Goal: Transaction & Acquisition: Purchase product/service

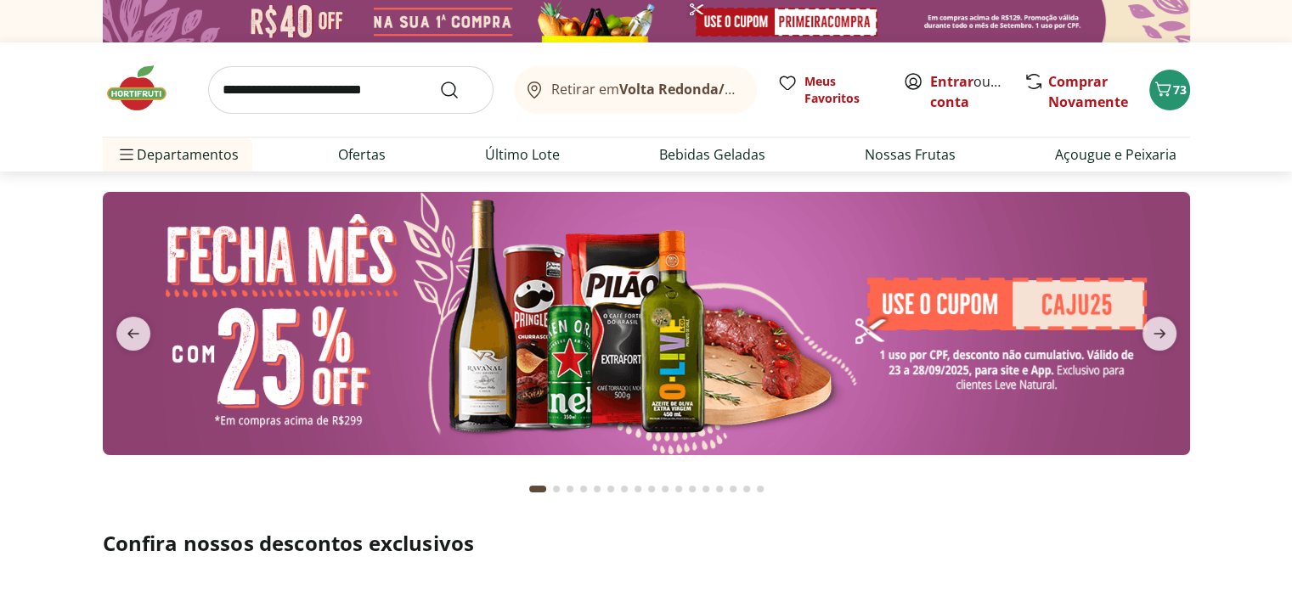
click at [379, 98] on input "search" at bounding box center [350, 90] width 285 height 48
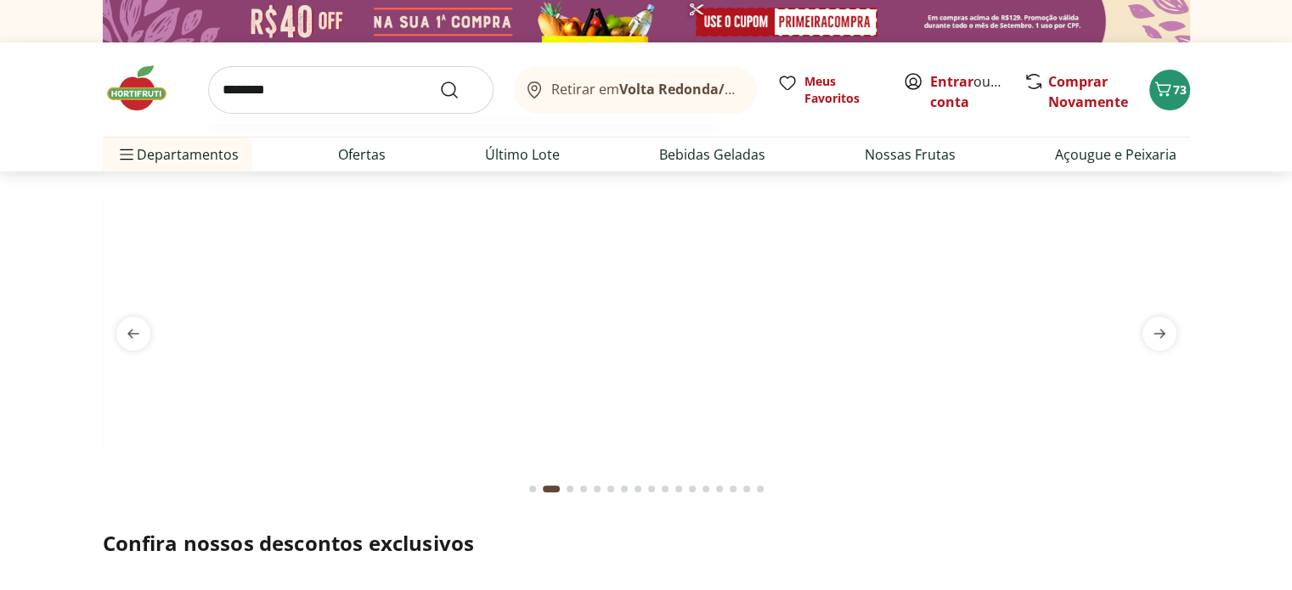
type input "********"
click at [439, 80] on button "Submit Search" at bounding box center [459, 90] width 41 height 20
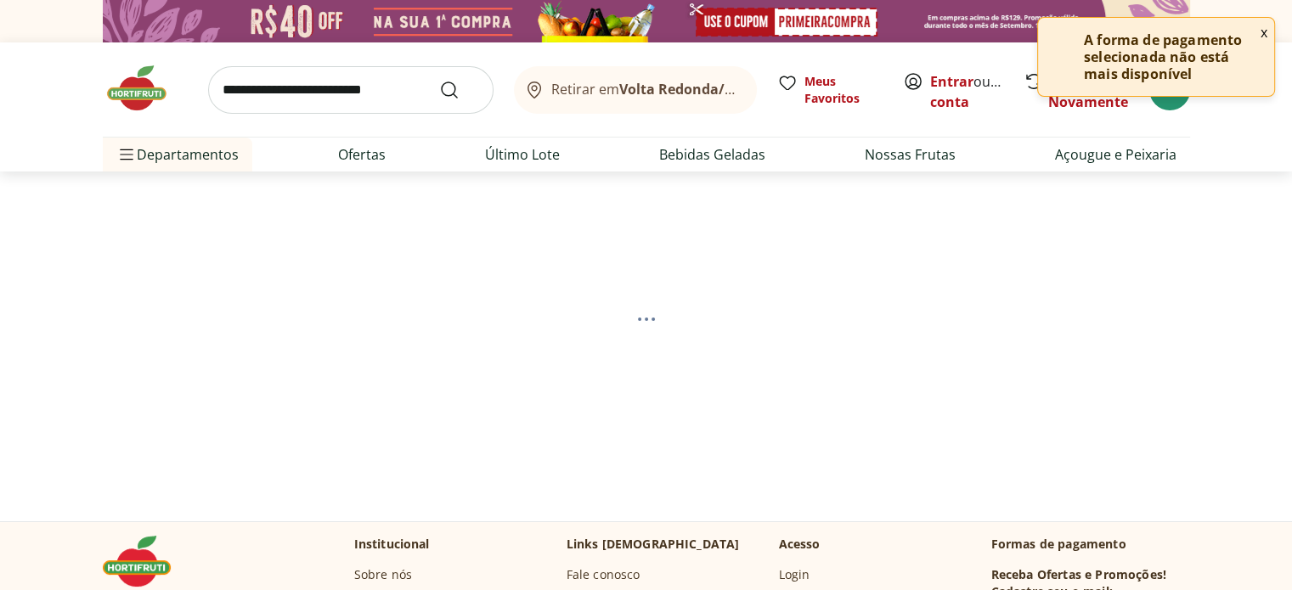
select select "**********"
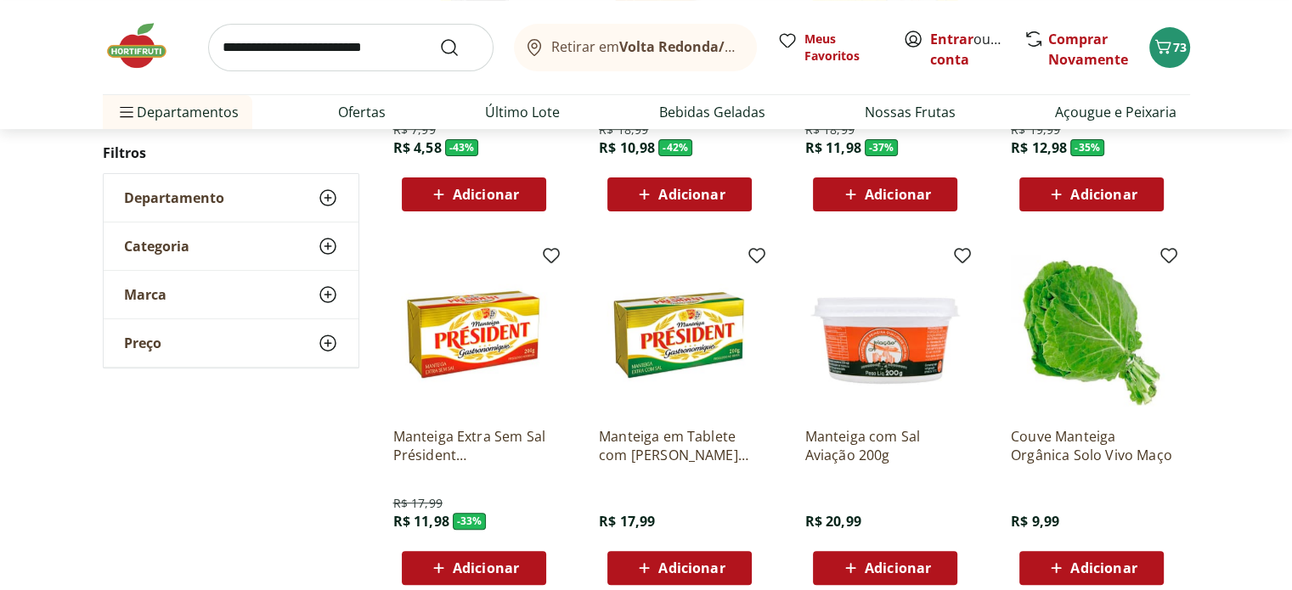
scroll to position [510, 0]
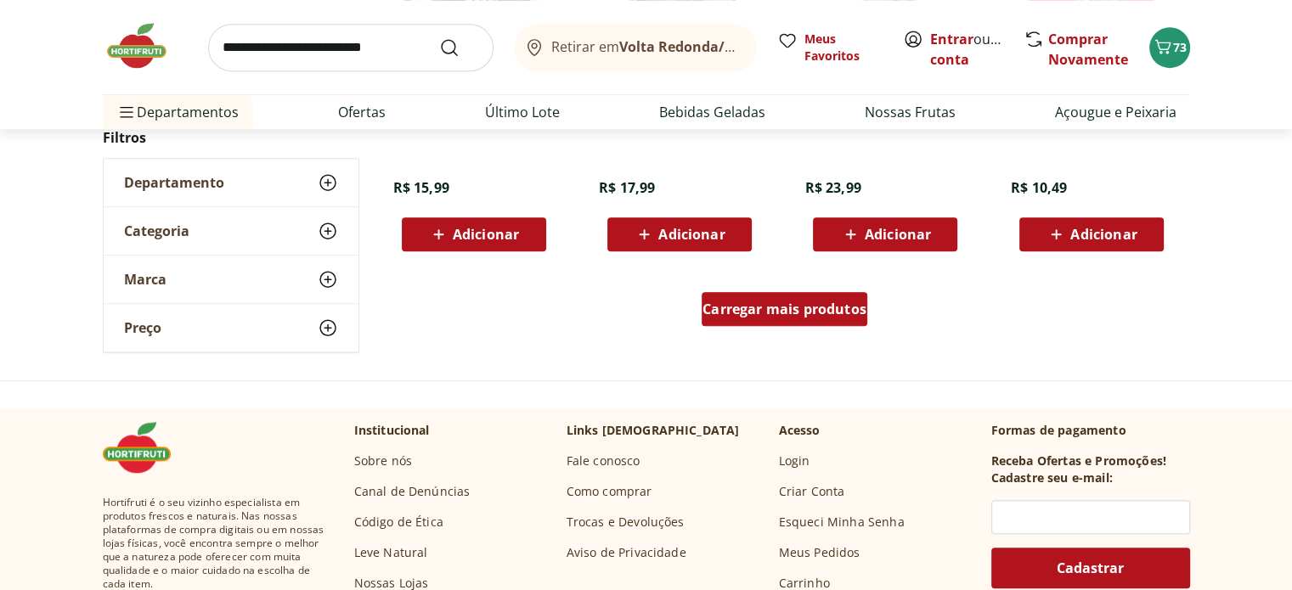
click at [767, 319] on div "Carregar mais produtos" at bounding box center [785, 309] width 166 height 34
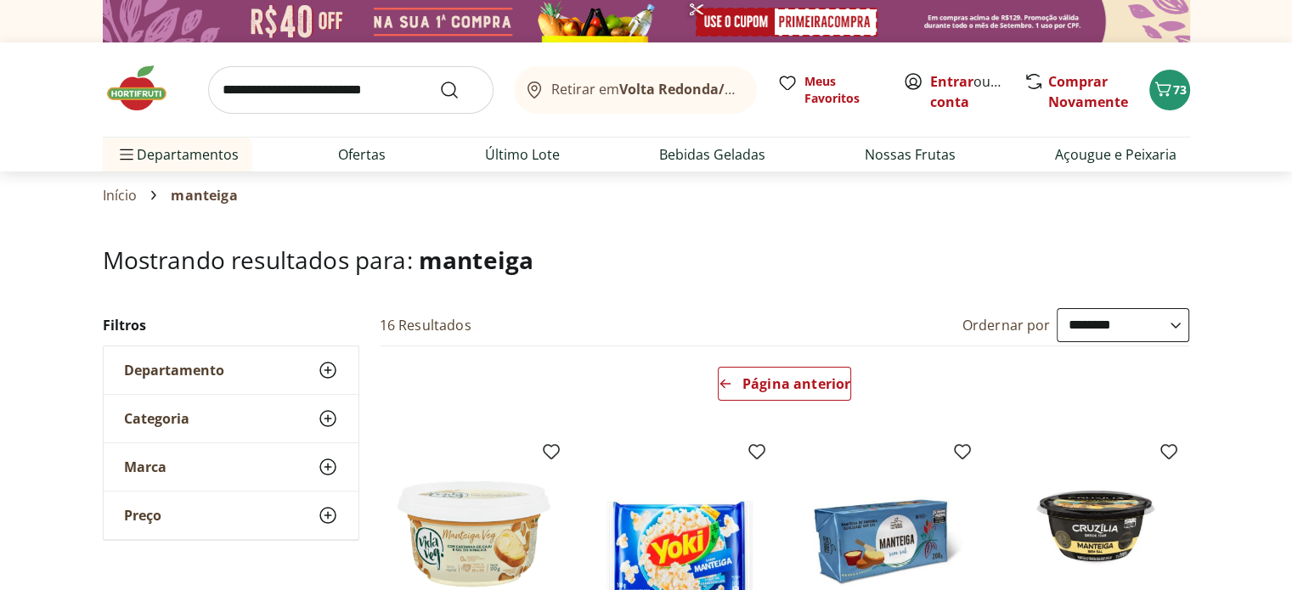
scroll to position [170, 0]
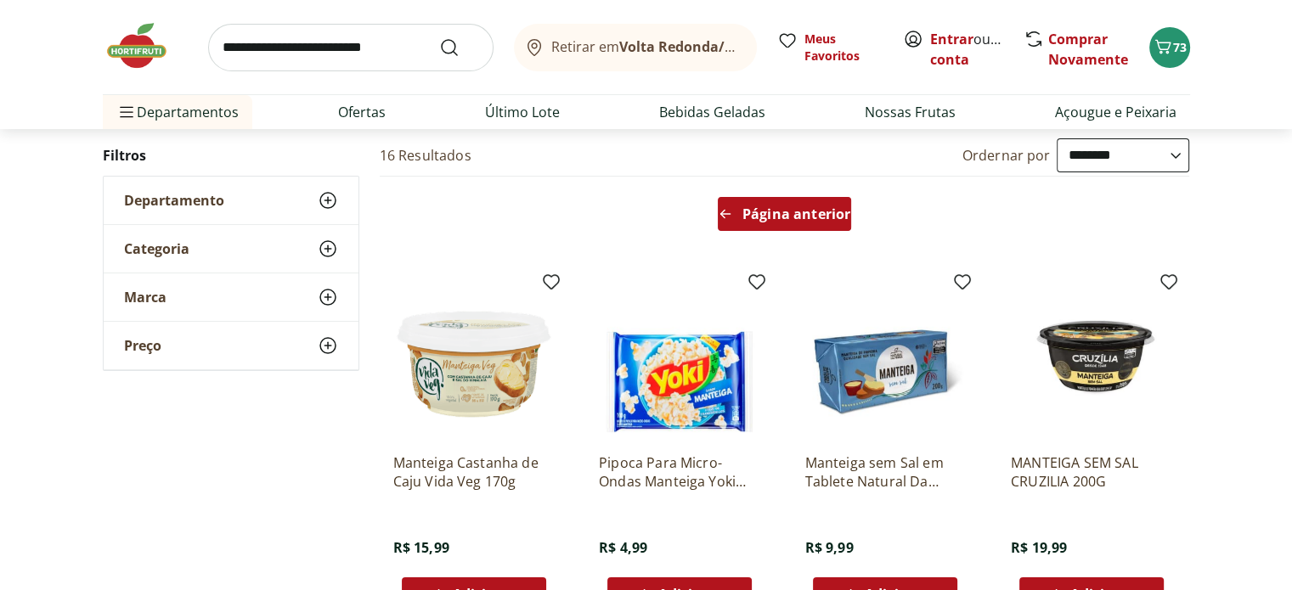
click at [780, 217] on span "Página anterior" at bounding box center [796, 214] width 108 height 14
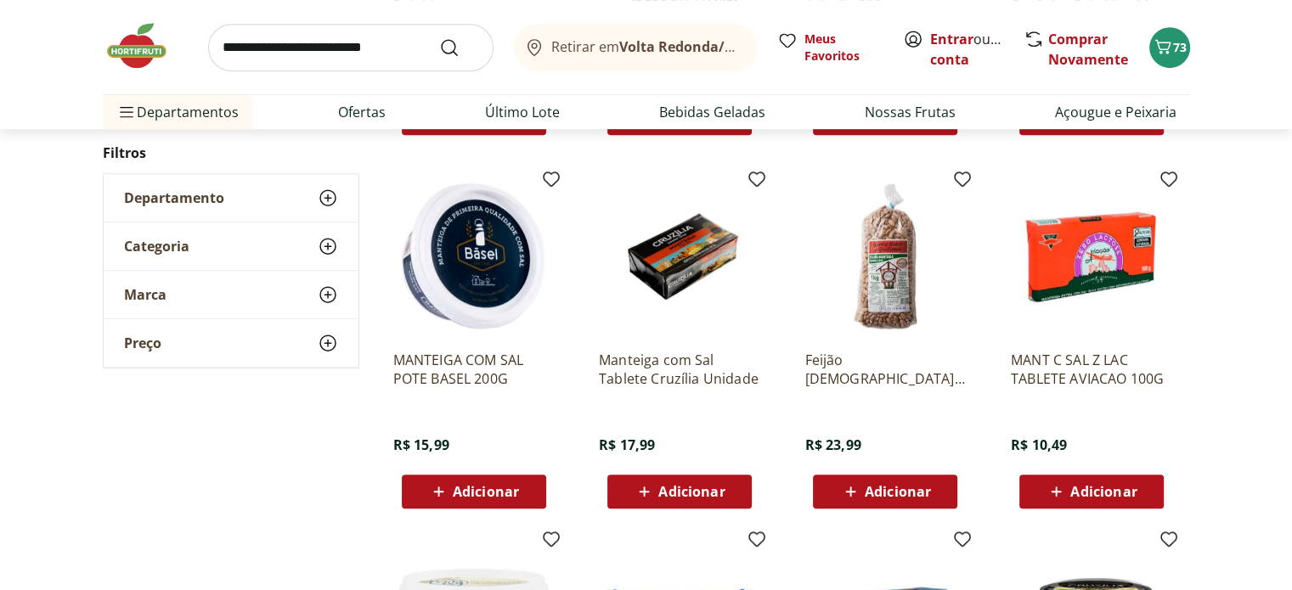
scroll to position [934, 0]
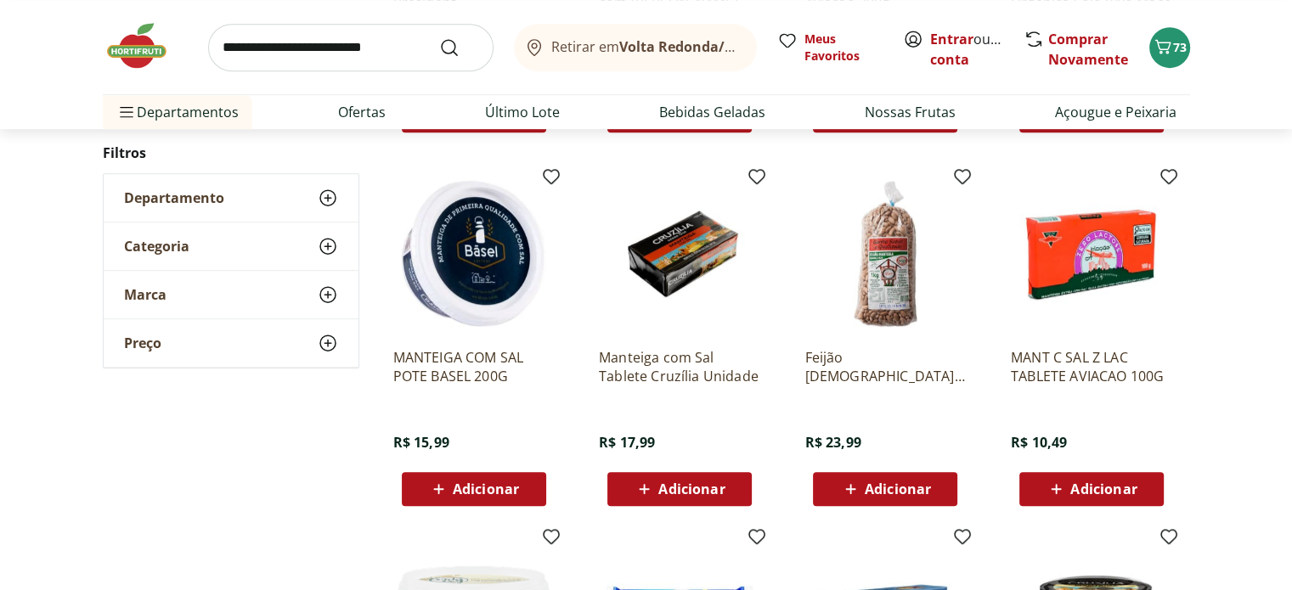
click at [472, 485] on span "Adicionar" at bounding box center [486, 489] width 66 height 14
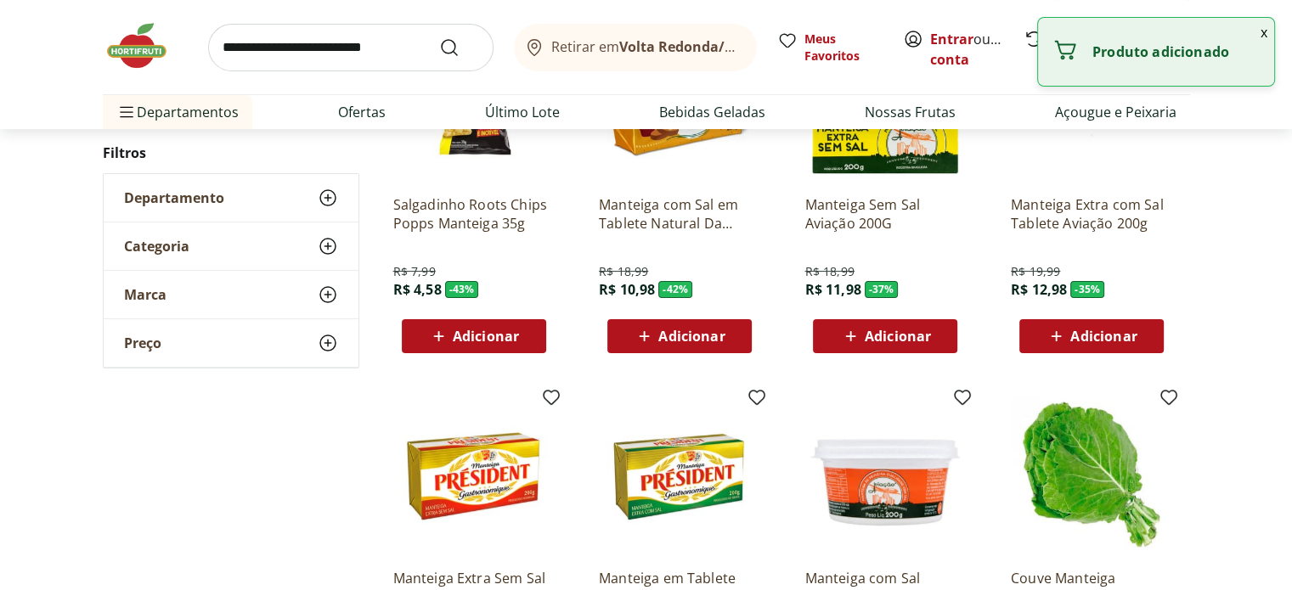
scroll to position [0, 0]
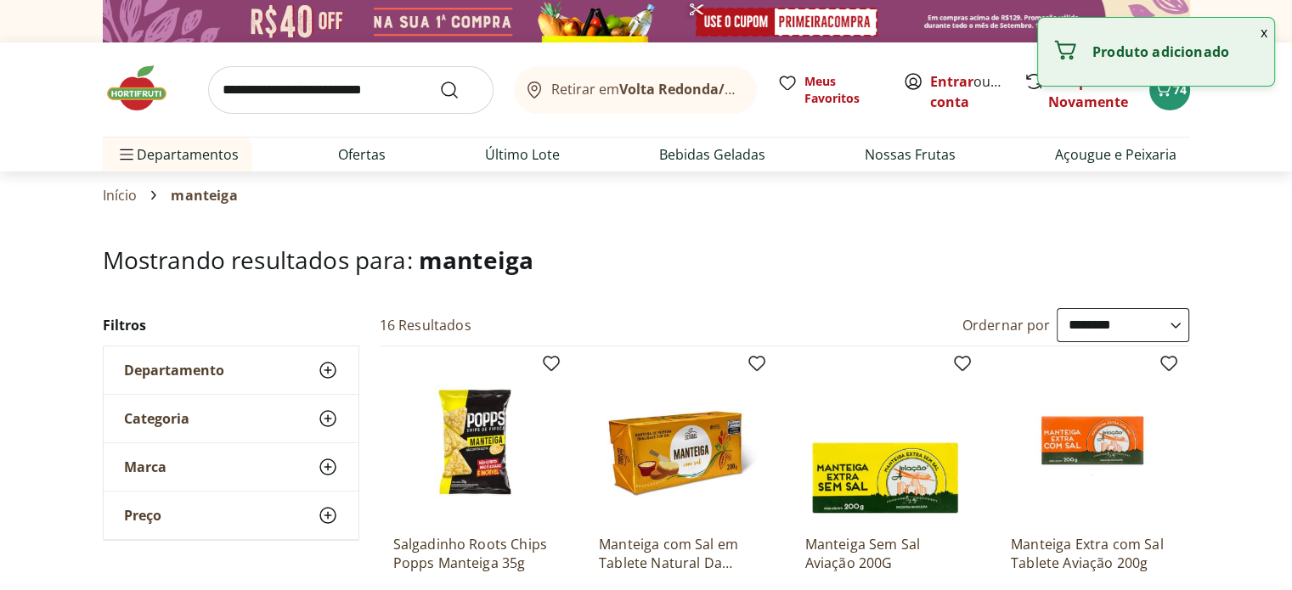
click at [127, 93] on img at bounding box center [145, 88] width 85 height 51
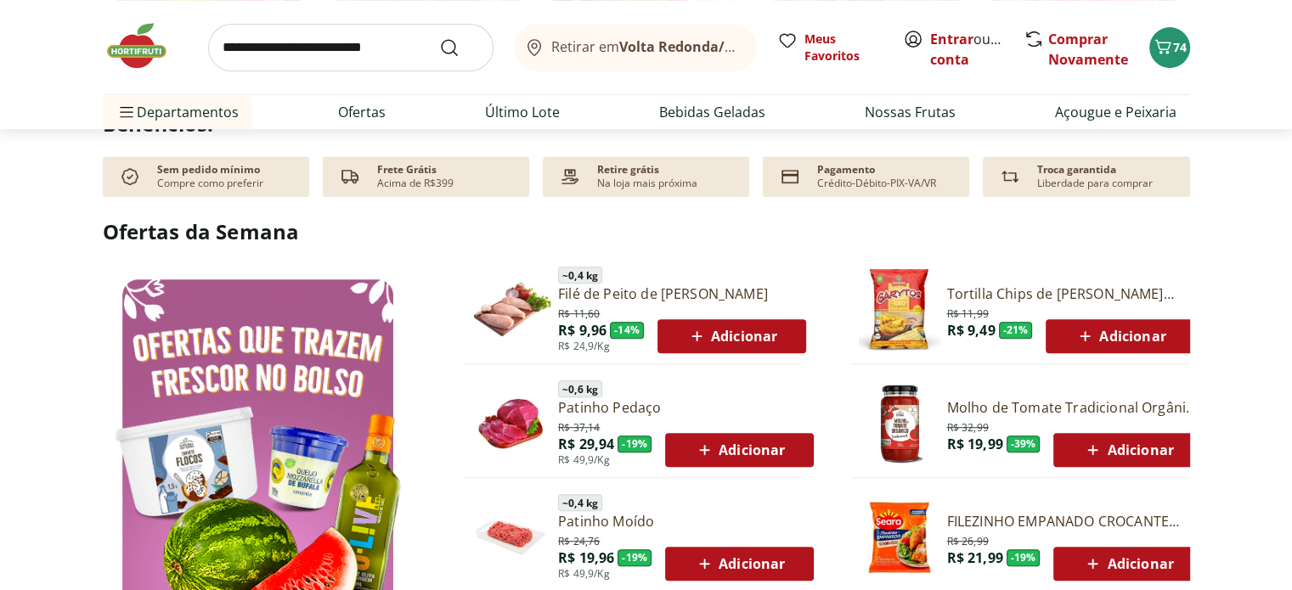
scroll to position [934, 0]
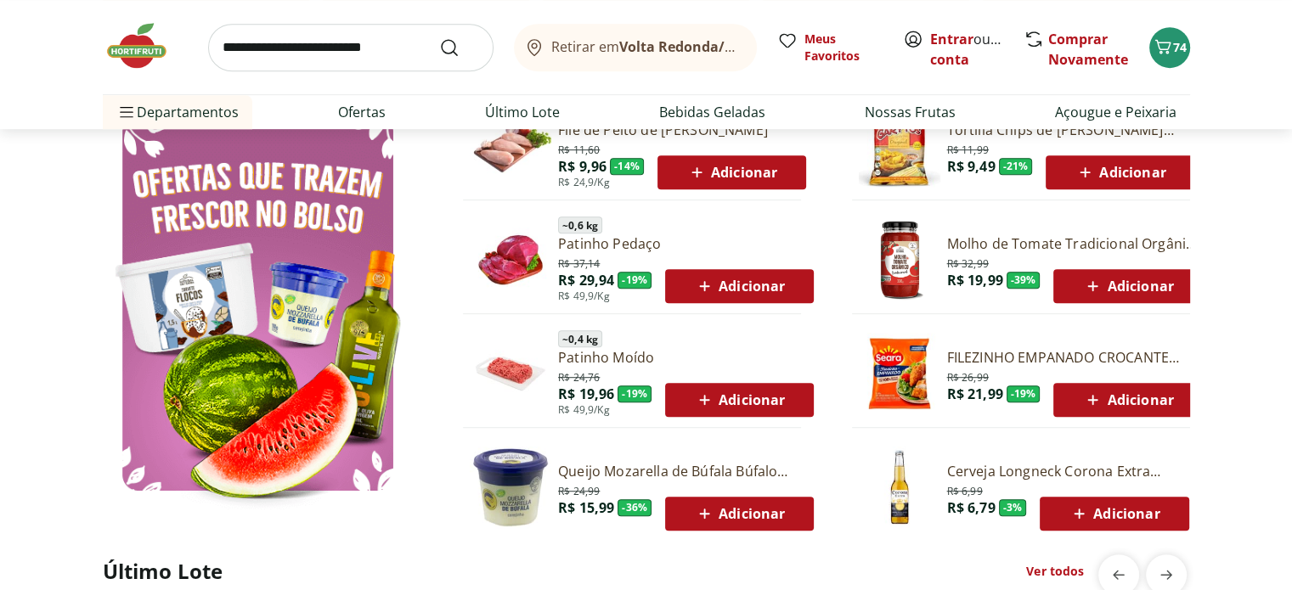
type input "*"
